Goal: Browse casually

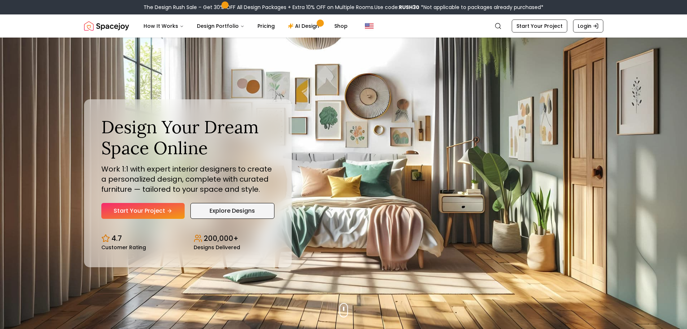
click at [225, 204] on link "Explore Designs" at bounding box center [232, 211] width 84 height 16
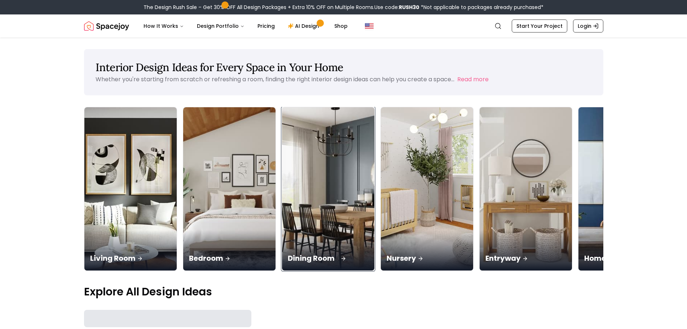
drag, startPoint x: 0, startPoint y: 0, endPoint x: 327, endPoint y: 183, distance: 374.9
click at [327, 183] on img at bounding box center [328, 188] width 97 height 171
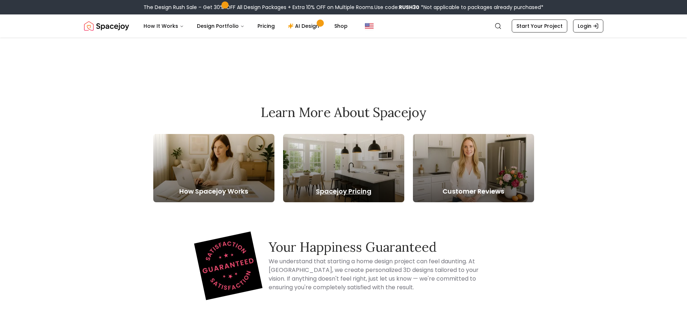
scroll to position [325, 0]
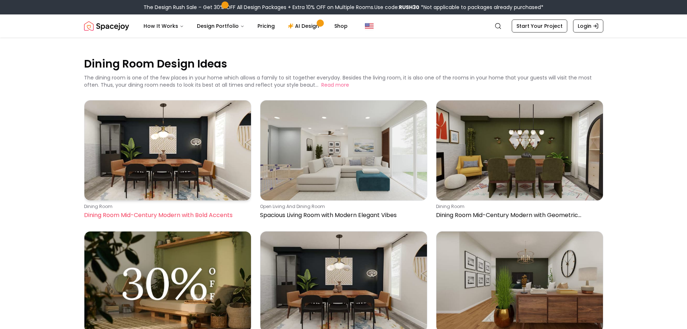
click at [183, 157] on img at bounding box center [167, 150] width 167 height 100
